Goal: Information Seeking & Learning: Learn about a topic

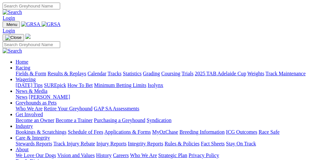
scroll to position [128, 0]
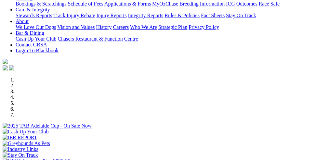
select select "WA"
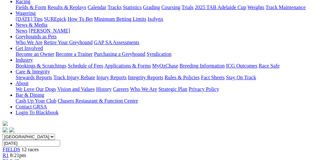
scroll to position [52, 0]
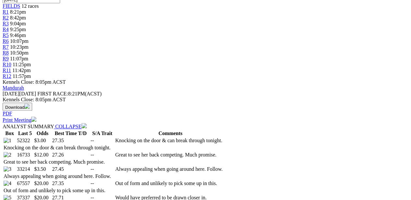
scroll to position [319, 0]
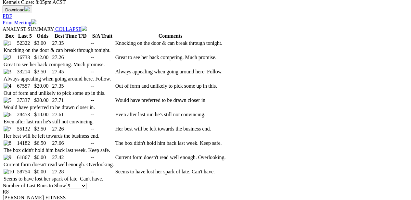
select select "10"
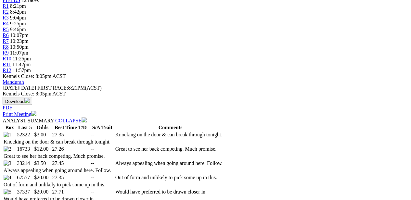
scroll to position [325, 0]
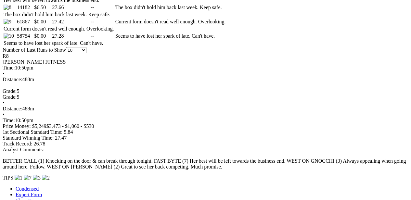
scroll to position [488, 0]
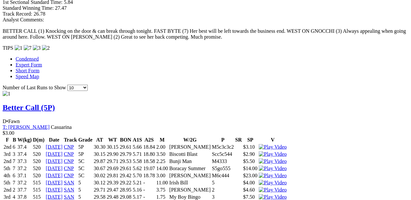
scroll to position [618, 0]
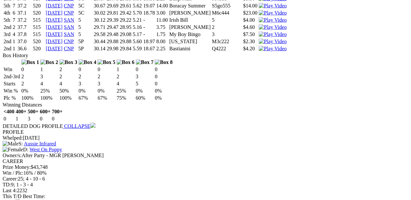
scroll to position [715, 0]
